Goal: Go to known website: Access a specific website the user already knows

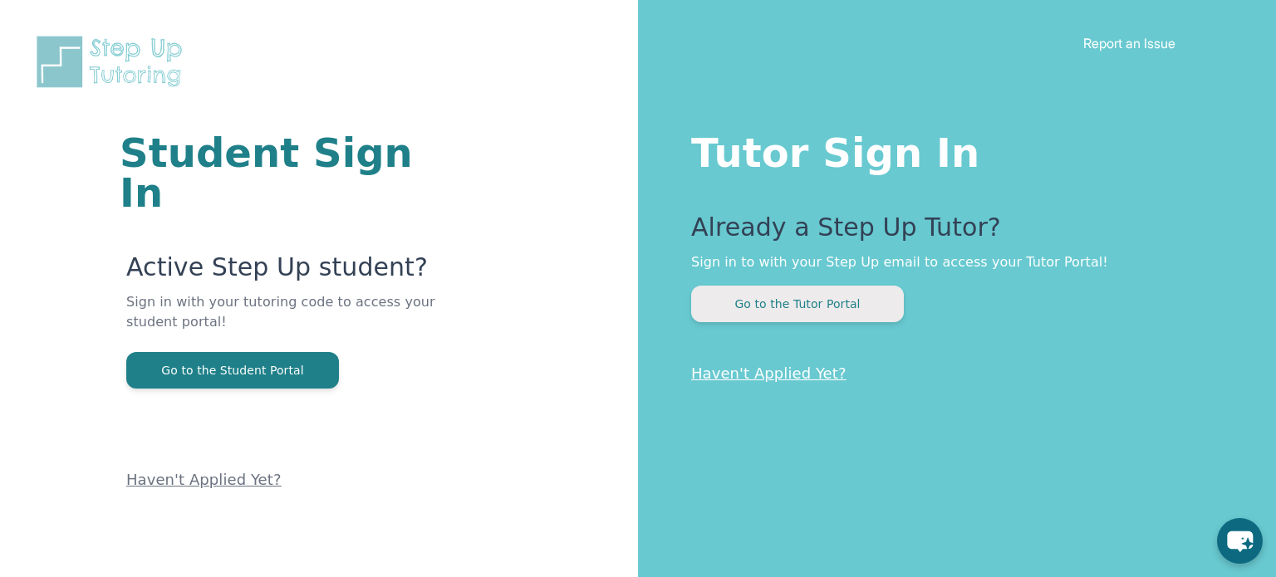
click at [849, 301] on button "Go to the Tutor Portal" at bounding box center [797, 304] width 213 height 37
click at [830, 313] on button "Go to the Tutor Portal" at bounding box center [797, 304] width 213 height 37
